Goal: Contribute content

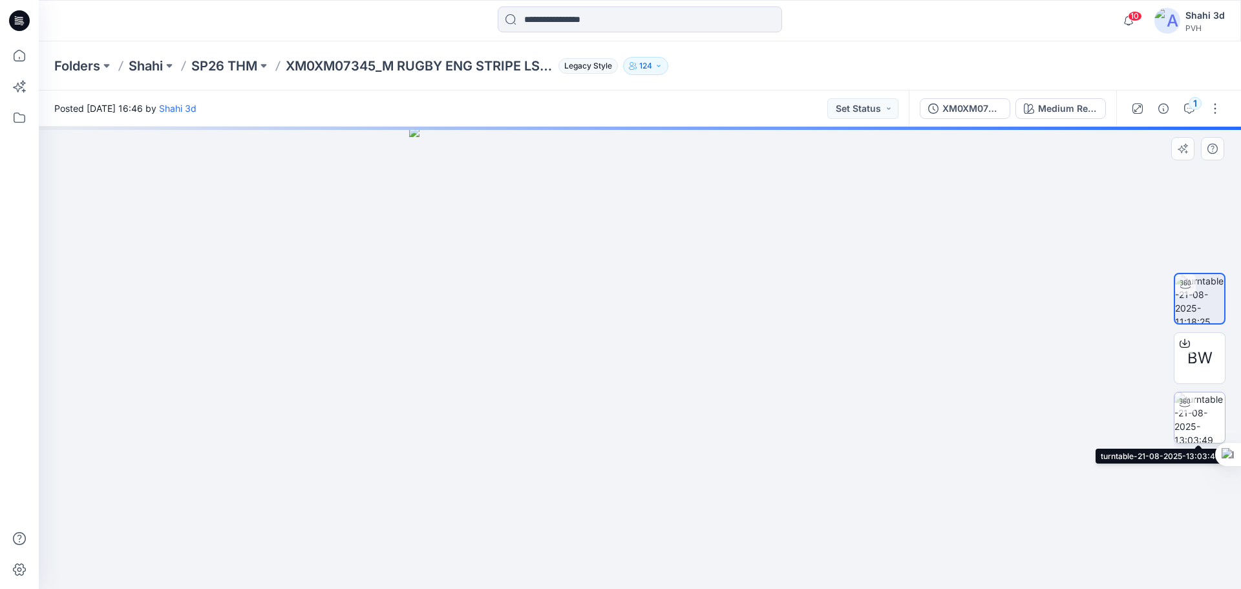
click at [1197, 421] on img at bounding box center [1199, 417] width 50 height 50
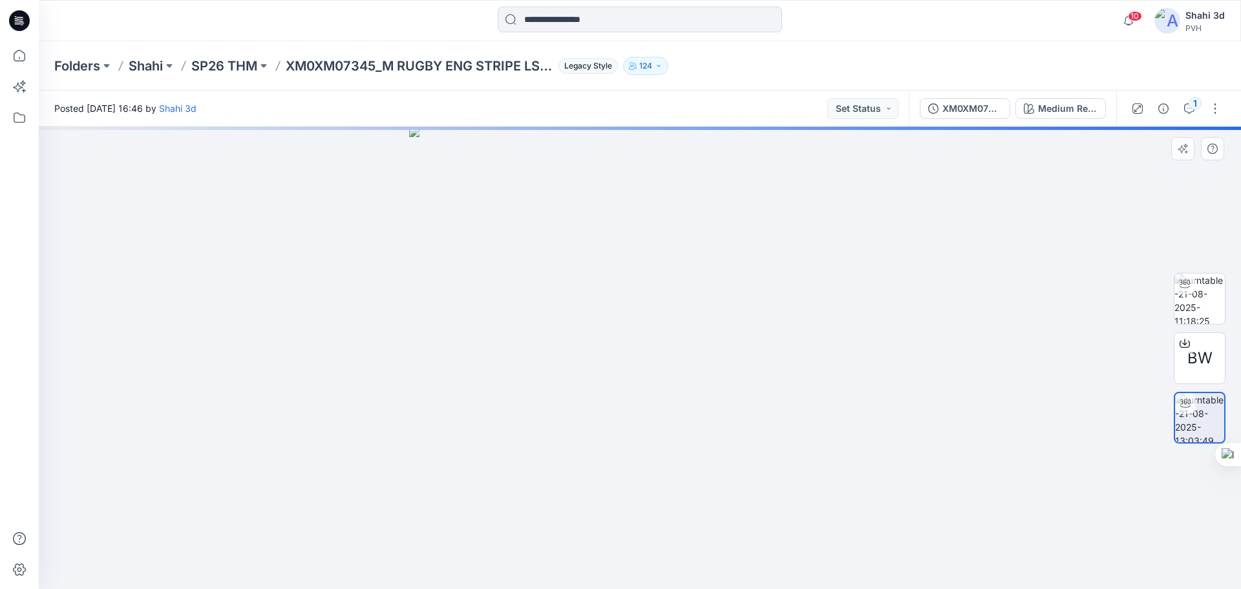
drag, startPoint x: 674, startPoint y: 338, endPoint x: 684, endPoint y: 366, distance: 29.4
click at [684, 366] on div at bounding box center [640, 358] width 1202 height 462
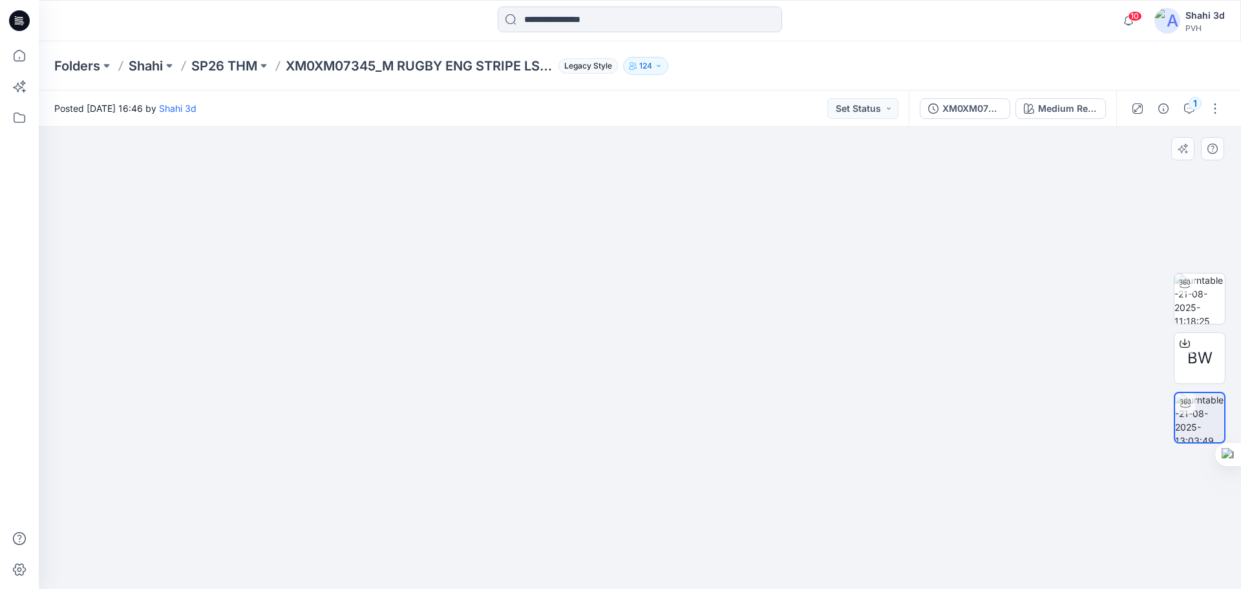
drag, startPoint x: 666, startPoint y: 257, endPoint x: 665, endPoint y: 337, distance: 80.1
click at [665, 337] on img at bounding box center [640, 306] width 840 height 565
click at [1214, 107] on button "button" at bounding box center [1214, 108] width 21 height 21
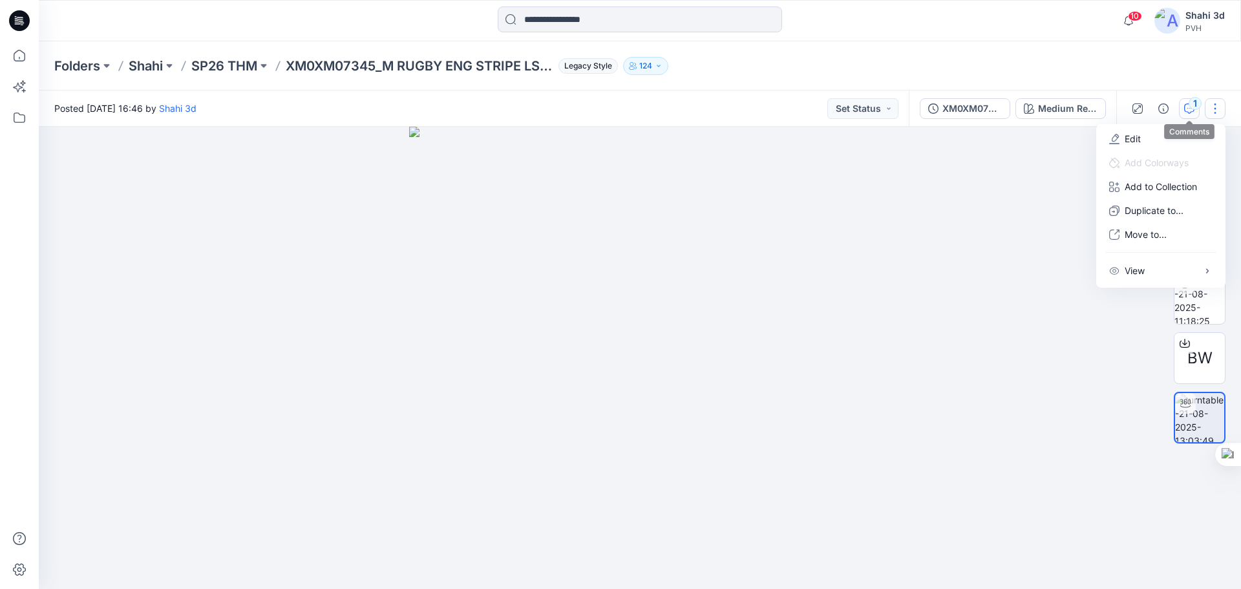
click at [1190, 112] on icon "button" at bounding box center [1189, 108] width 10 height 10
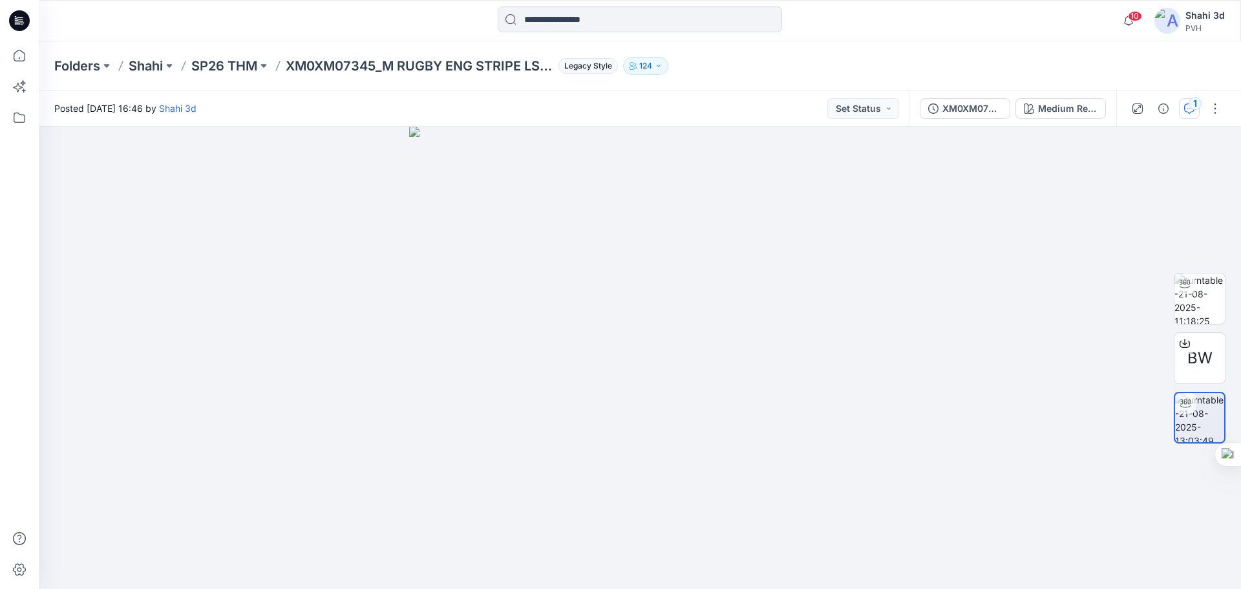
click at [1191, 105] on div "1" at bounding box center [1194, 103] width 13 height 13
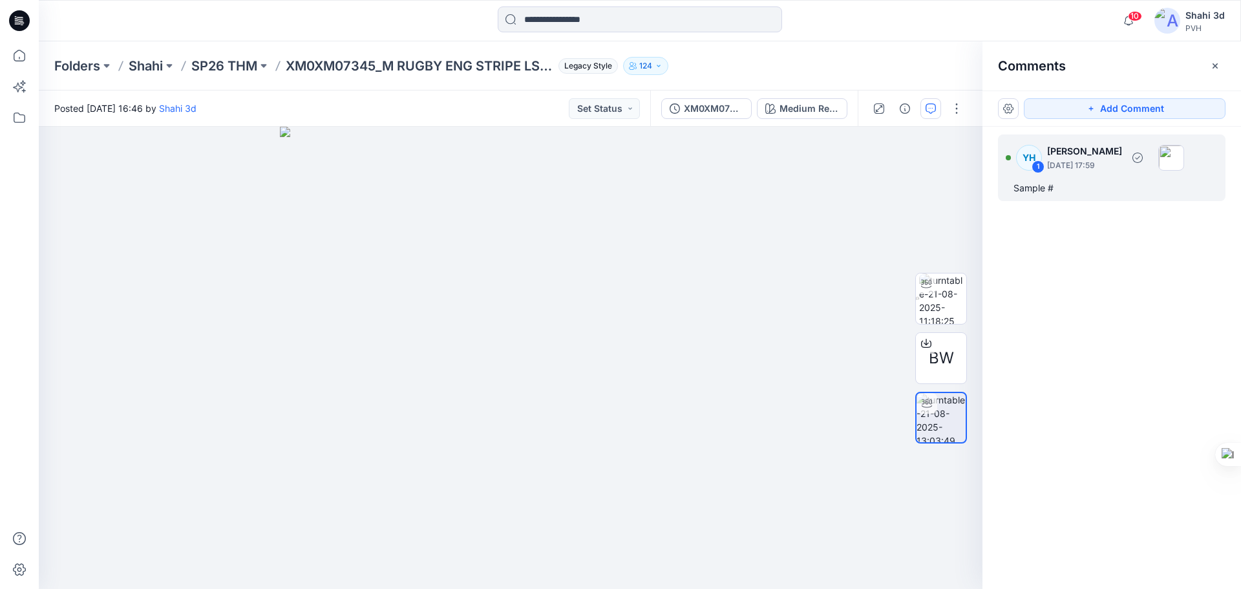
click at [1082, 166] on p "August 21, 2025 17:59" at bounding box center [1084, 165] width 75 height 13
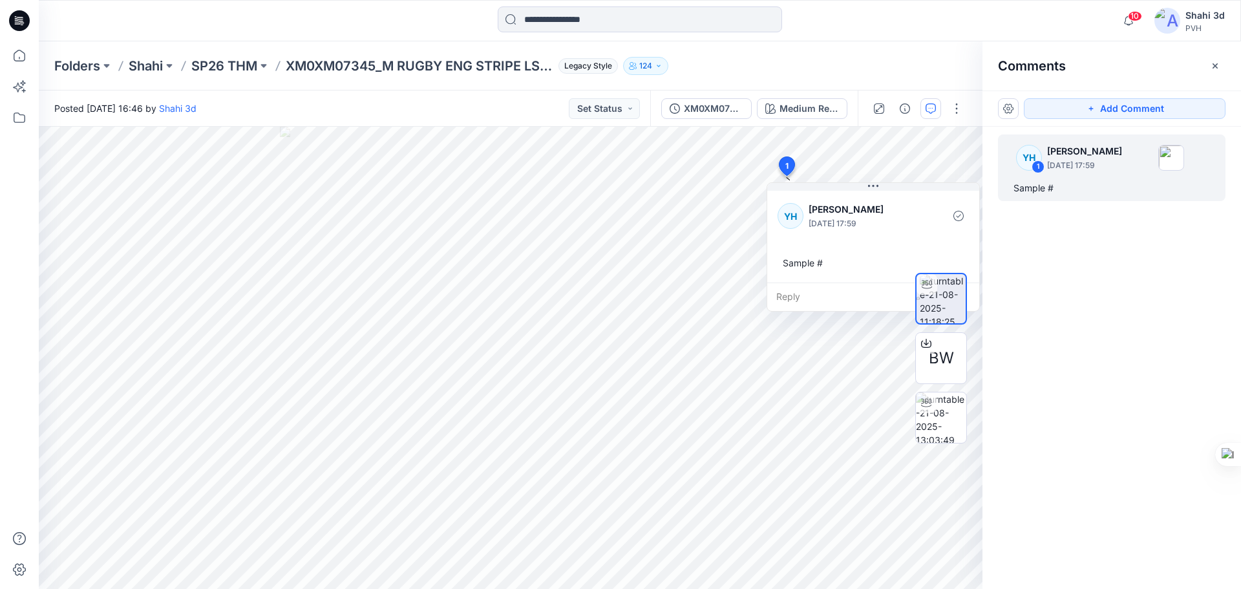
click at [1095, 282] on div "YH 1 Yazmeen Hasan August 21, 2025 17:59 Sample #" at bounding box center [1111, 334] width 258 height 414
click at [719, 107] on div "XM0XM07345_M RUGBY ENG STRIPE LS POLO_PROTO_V02" at bounding box center [713, 108] width 59 height 14
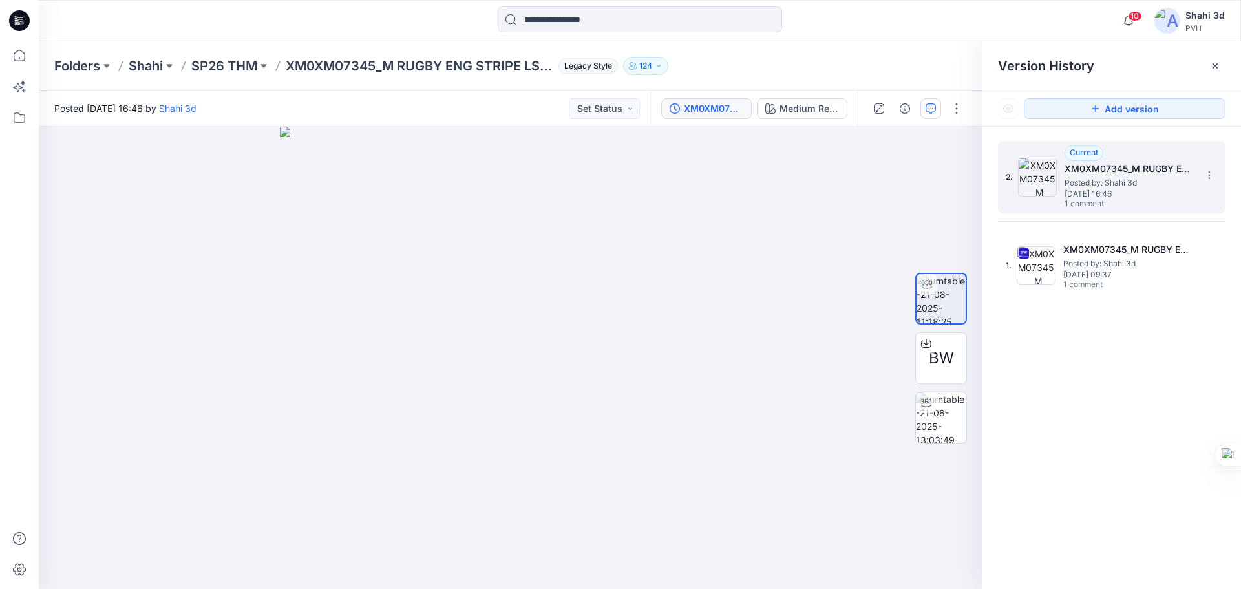
click at [1129, 183] on span "Posted by: Shahi 3d" at bounding box center [1128, 182] width 129 height 13
click at [1123, 395] on div "2. Current XM0XM07345_M RUGBY ENG STRIPE LS POLO_PROTO_V02 Posted by: Shahi 3d …" at bounding box center [1111, 367] width 258 height 481
click at [1080, 375] on div "2. Current XM0XM07345_M RUGBY ENG STRIPE LS POLO_PROTO_V02 Posted by: Shahi 3d …" at bounding box center [1111, 367] width 258 height 481
click at [1214, 64] on icon at bounding box center [1215, 66] width 10 height 10
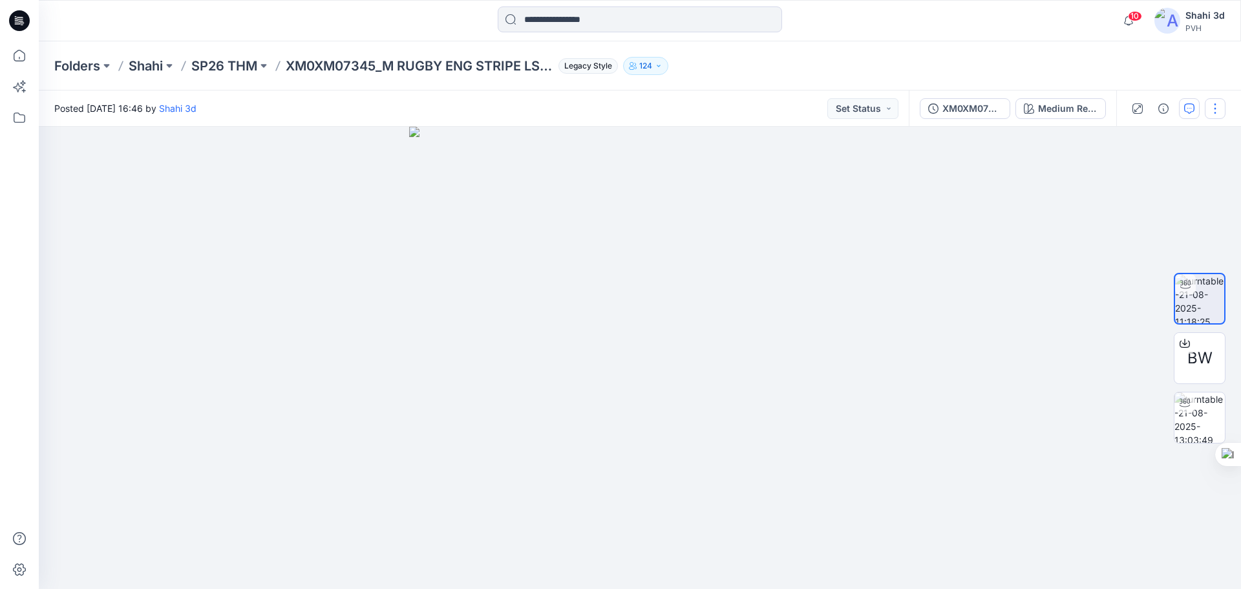
click at [1215, 106] on button "button" at bounding box center [1214, 108] width 21 height 21
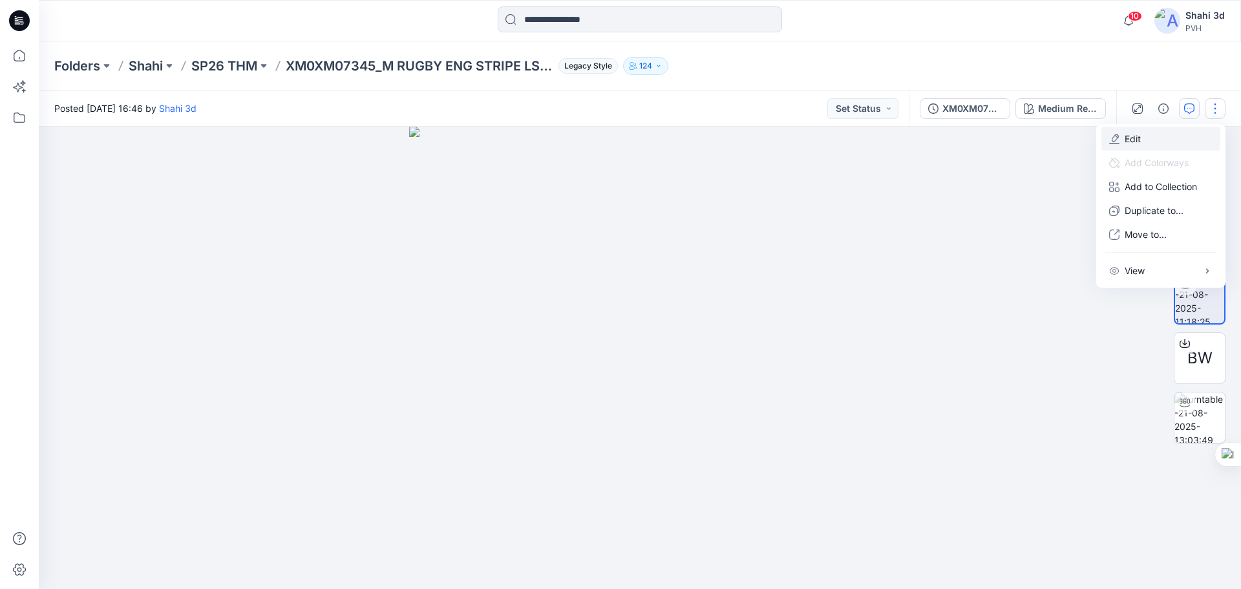
click at [1137, 140] on p "Edit" at bounding box center [1132, 139] width 16 height 14
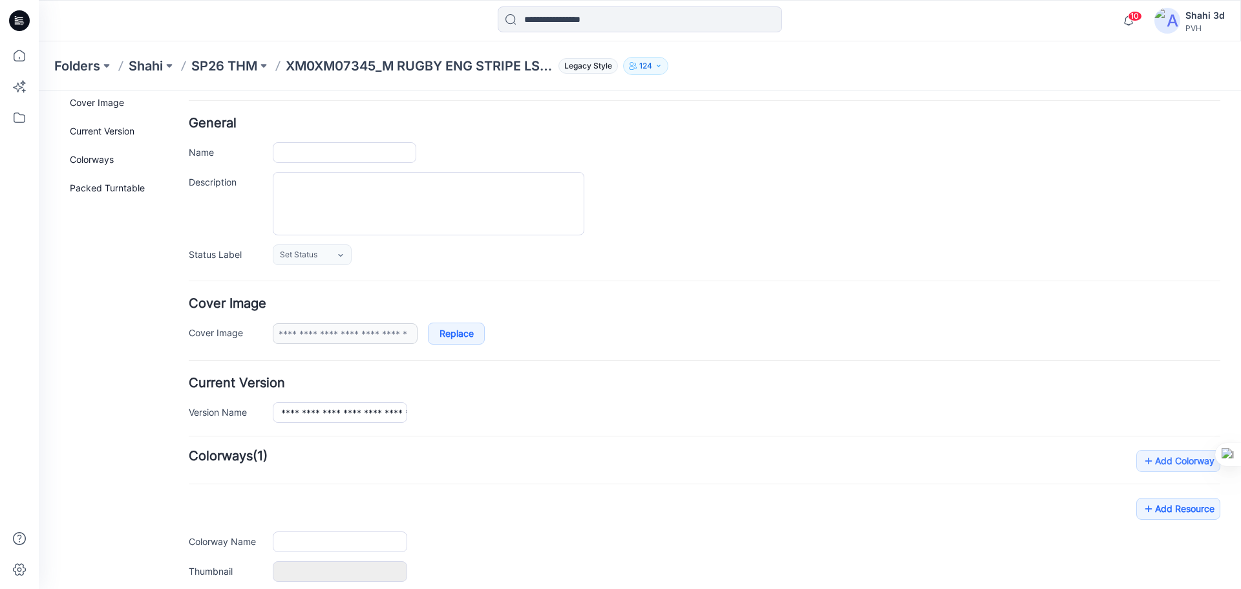
type input "**********"
type textarea "**********"
type input "**********"
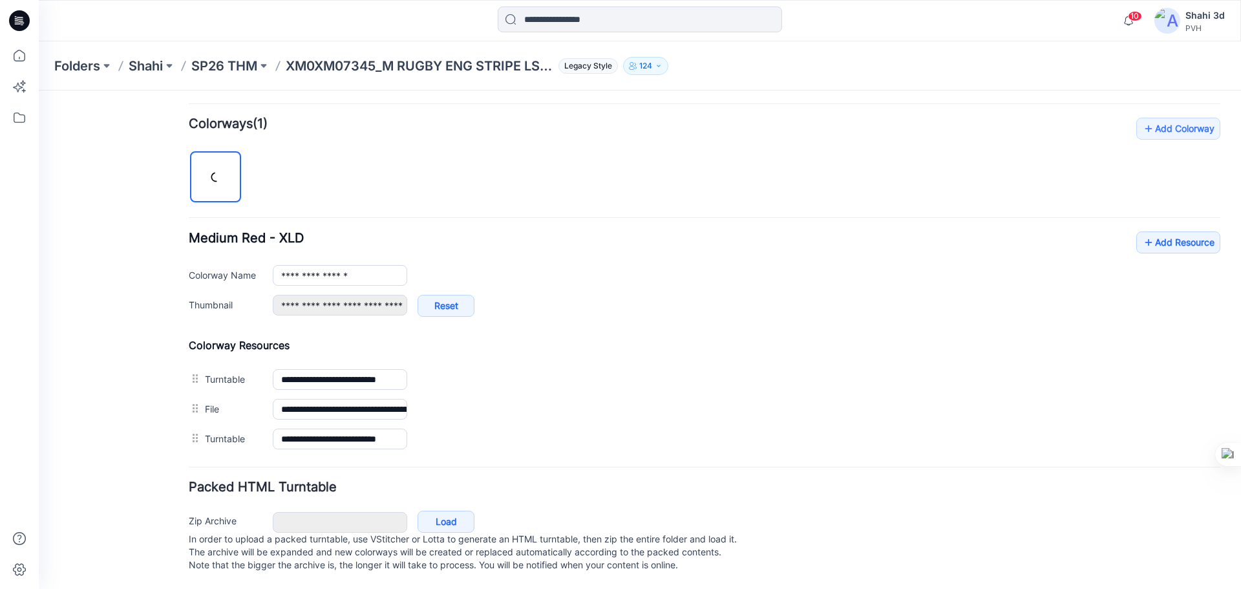
scroll to position [390, 0]
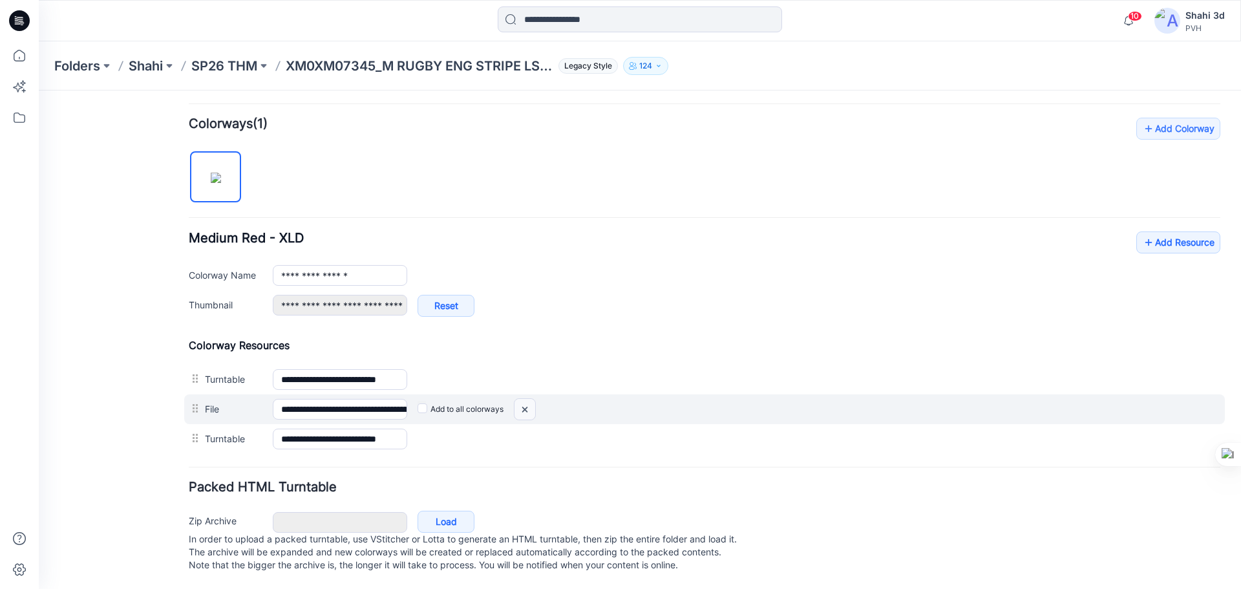
click at [39, 90] on img at bounding box center [39, 90] width 0 height 0
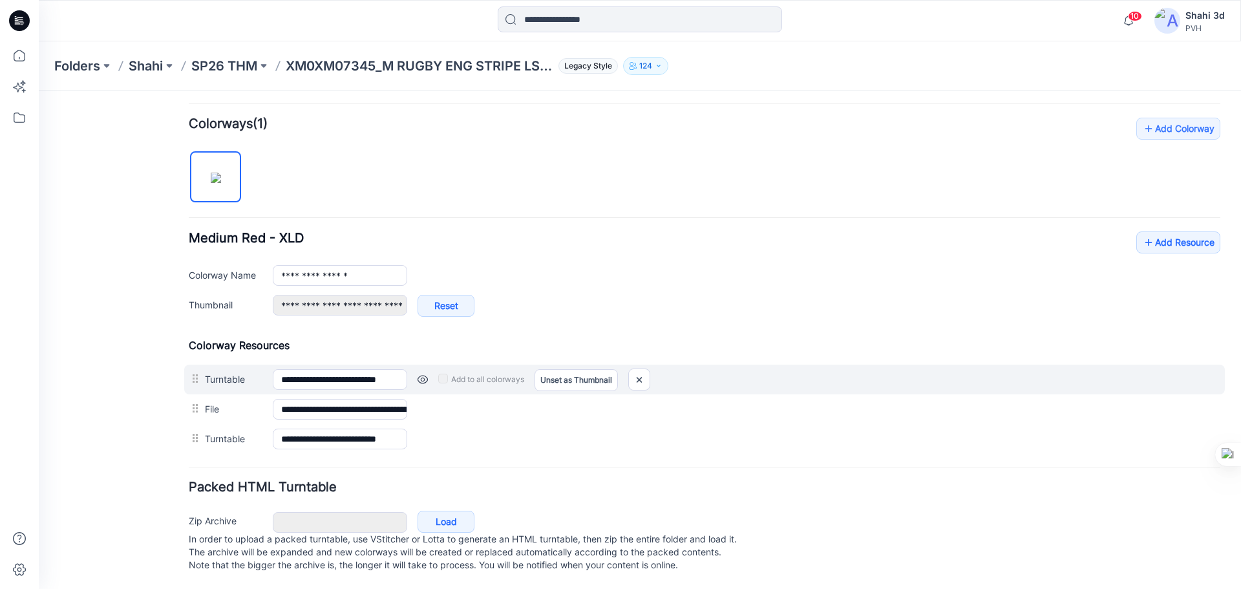
scroll to position [360, 0]
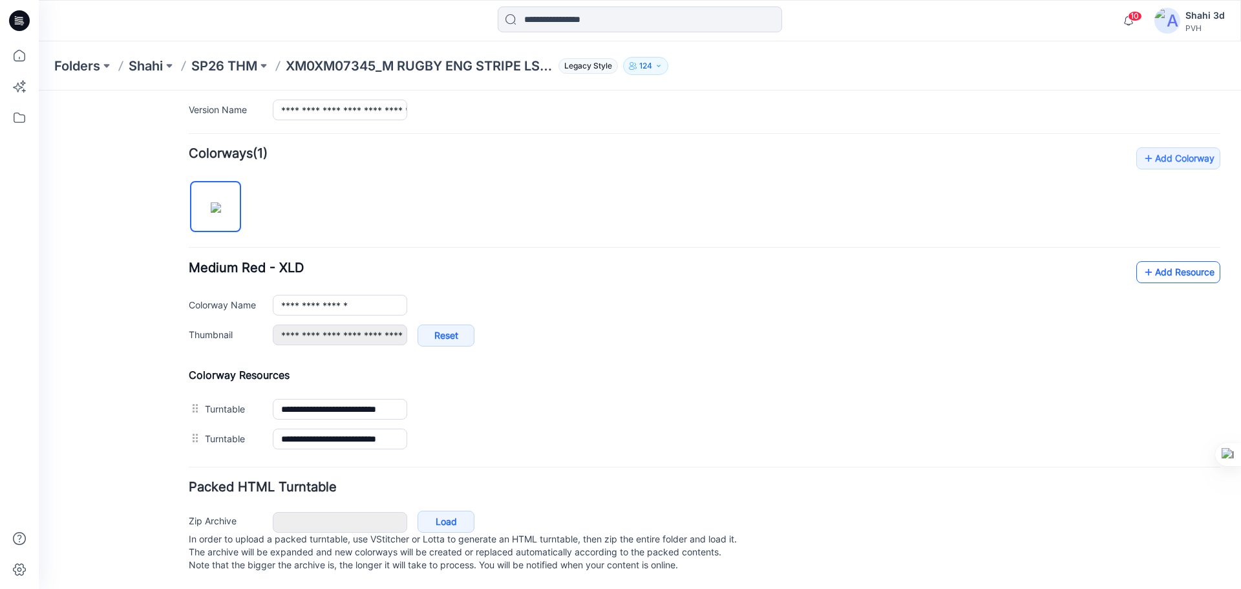
click at [1157, 262] on link "Add Resource" at bounding box center [1178, 272] width 84 height 22
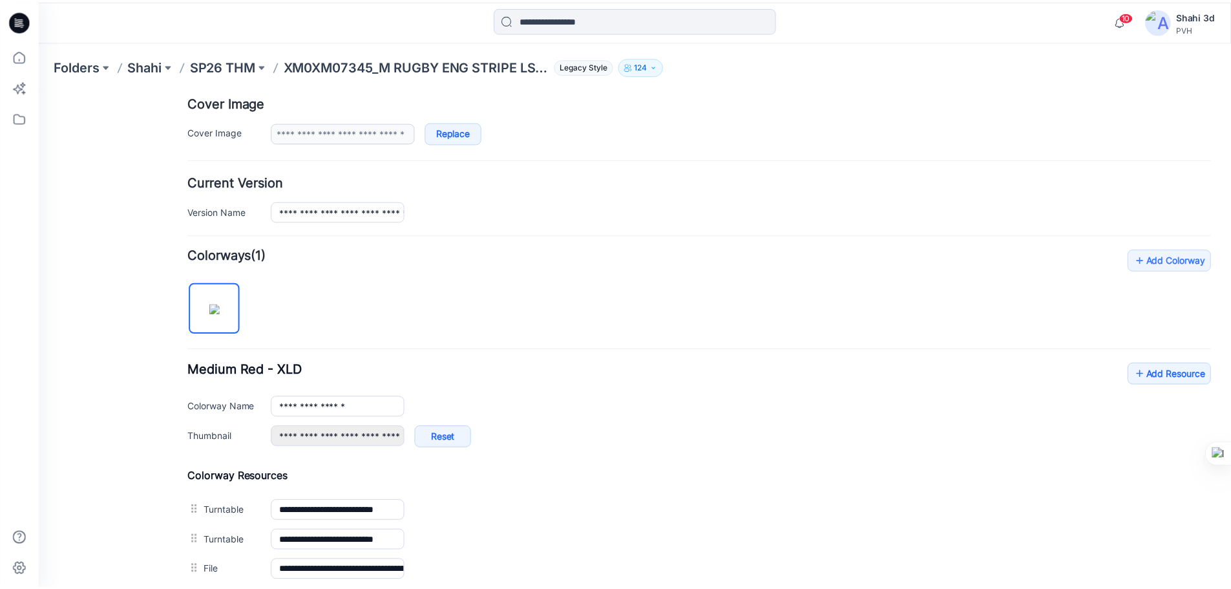
scroll to position [101, 0]
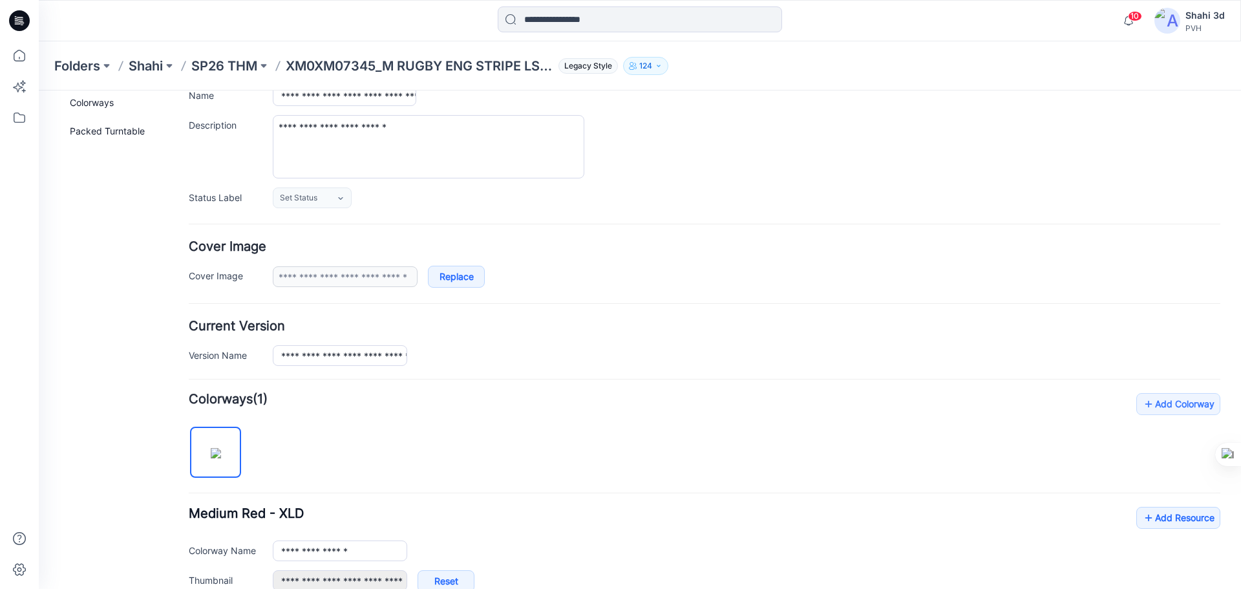
drag, startPoint x: 19, startPoint y: 20, endPoint x: 82, endPoint y: 8, distance: 63.7
click at [19, 19] on icon at bounding box center [19, 20] width 21 height 41
